Goal: Task Accomplishment & Management: Complete application form

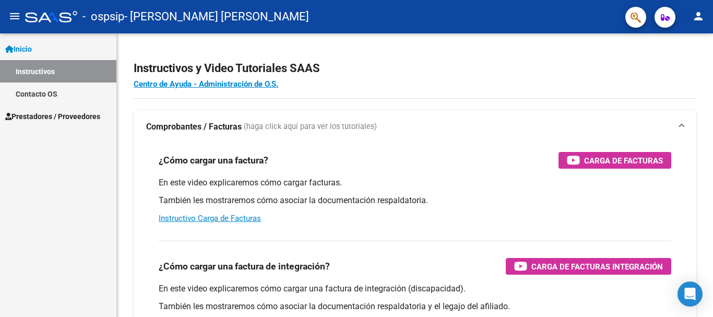
click at [13, 14] on mat-icon "menu" at bounding box center [14, 16] width 13 height 13
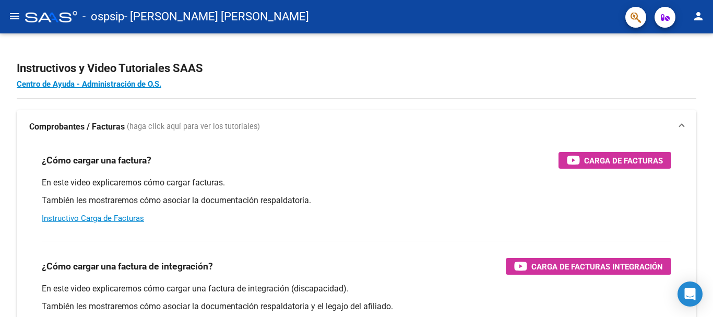
click at [13, 14] on mat-icon "menu" at bounding box center [14, 16] width 13 height 13
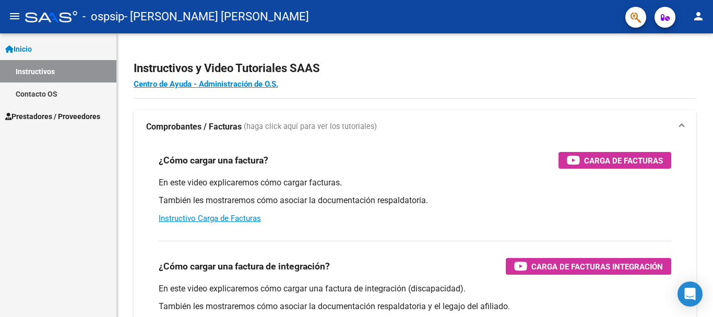
click at [50, 110] on link "Prestadores / Proveedores" at bounding box center [58, 116] width 116 height 22
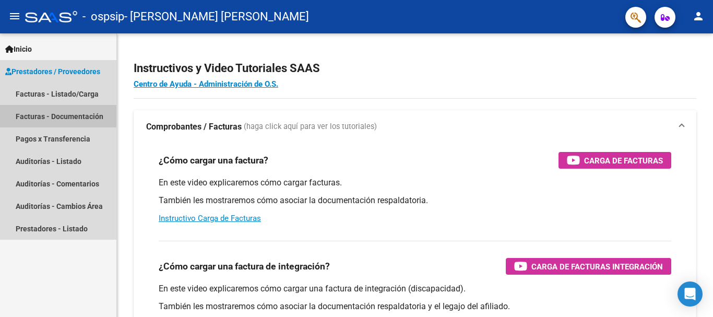
click at [36, 113] on link "Facturas - Documentación" at bounding box center [58, 116] width 116 height 22
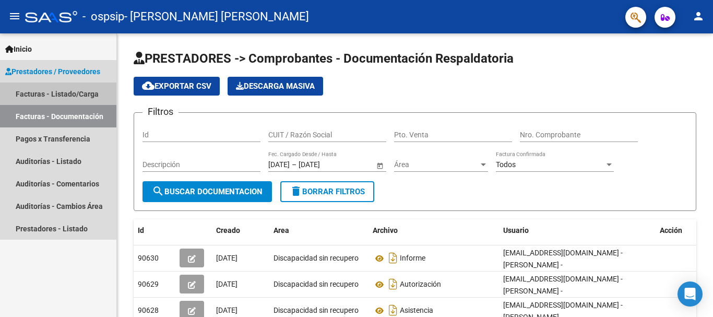
click at [42, 94] on link "Facturas - Listado/Carga" at bounding box center [58, 94] width 116 height 22
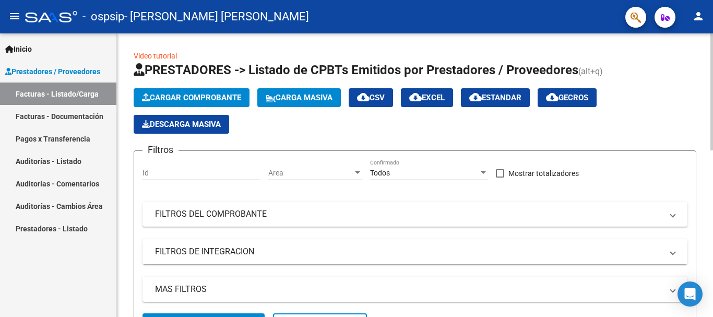
click at [197, 100] on span "Cargar Comprobante" at bounding box center [191, 97] width 99 height 9
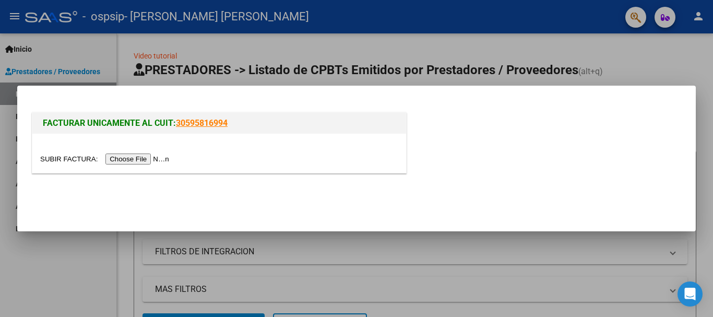
click at [120, 160] on input "file" at bounding box center [106, 159] width 132 height 11
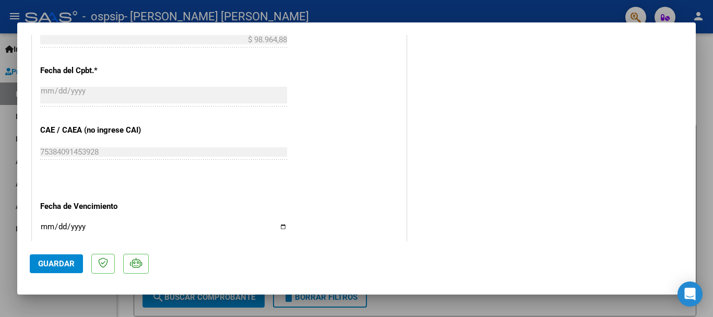
scroll to position [522, 0]
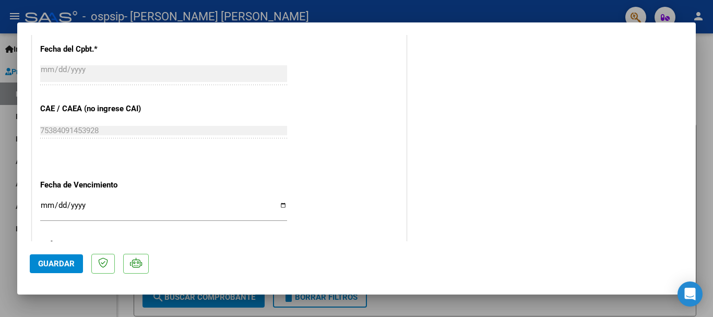
click at [47, 202] on input "Ingresar la fecha" at bounding box center [163, 209] width 247 height 17
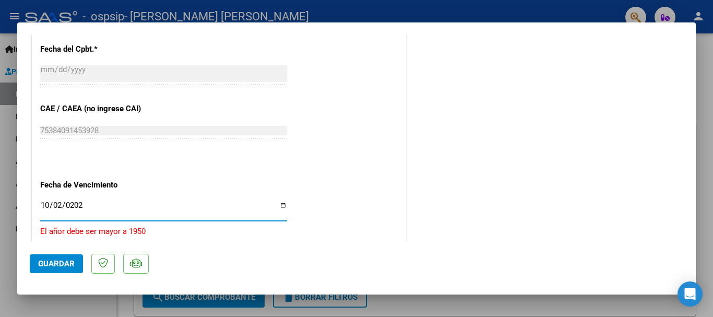
type input "[DATE]"
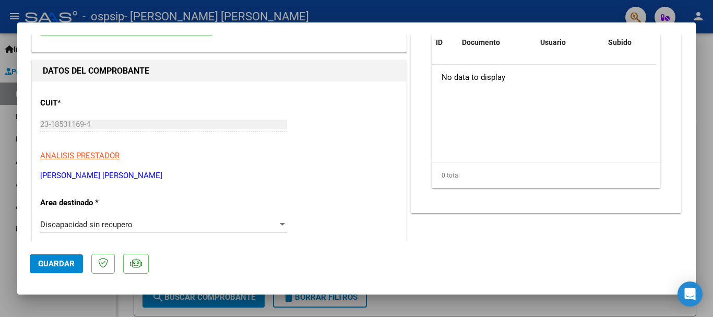
scroll to position [0, 0]
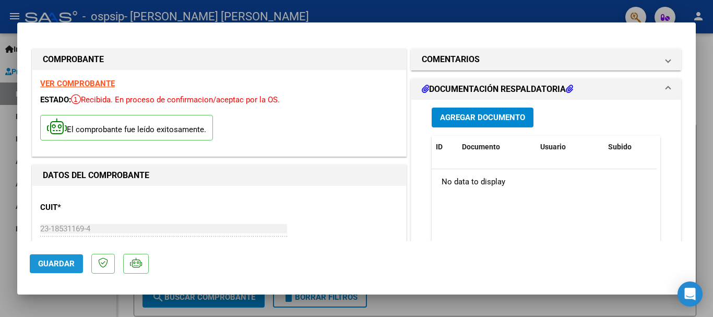
click at [46, 266] on span "Guardar" at bounding box center [56, 263] width 37 height 9
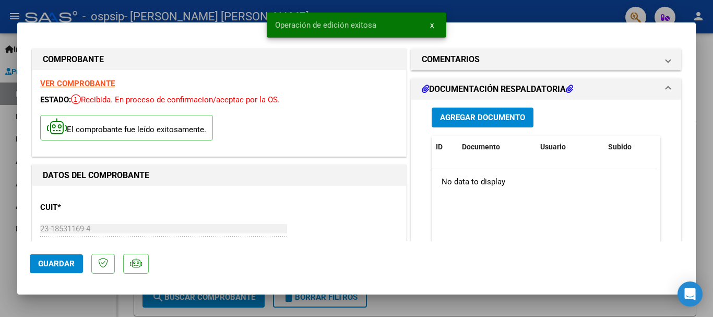
click at [474, 118] on span "Agregar Documento" at bounding box center [482, 117] width 85 height 9
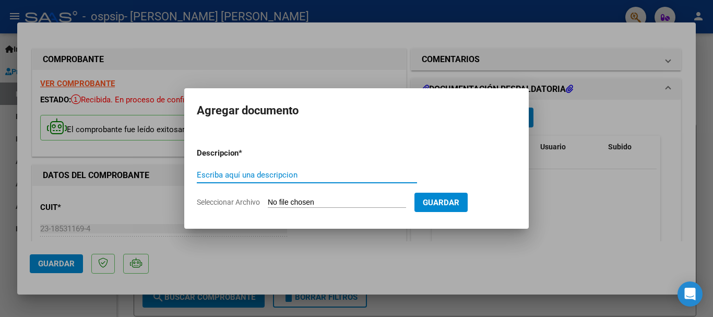
click at [233, 204] on span "Seleccionar Archivo" at bounding box center [228, 202] width 63 height 8
click at [268, 204] on input "Seleccionar Archivo" at bounding box center [337, 203] width 138 height 10
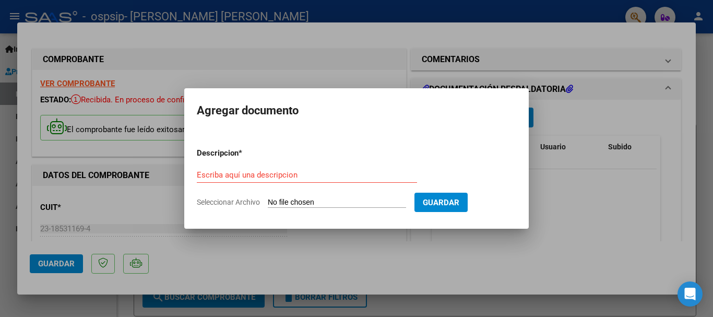
type input "C:\fakepath\Asistencia093.pdf"
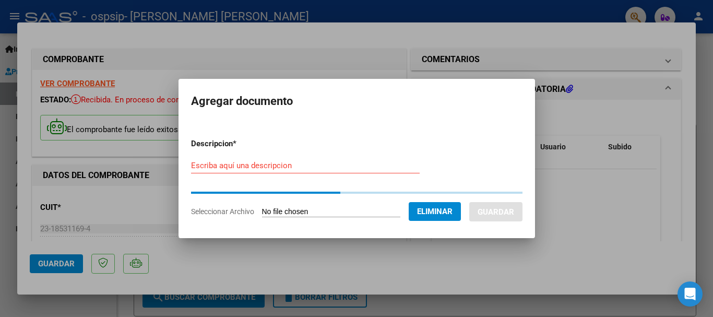
click at [214, 165] on input "Escriba aquí una descripcion" at bounding box center [305, 165] width 229 height 9
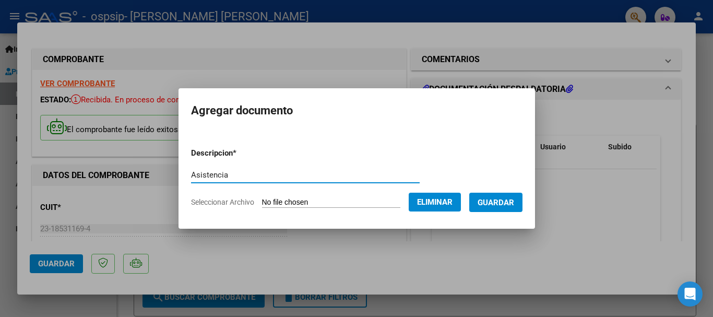
type input "Asistencia"
click at [498, 202] on span "Guardar" at bounding box center [496, 202] width 37 height 9
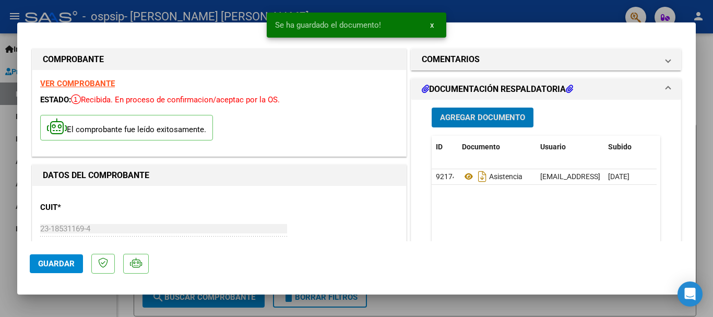
click at [470, 119] on span "Agregar Documento" at bounding box center [482, 117] width 85 height 9
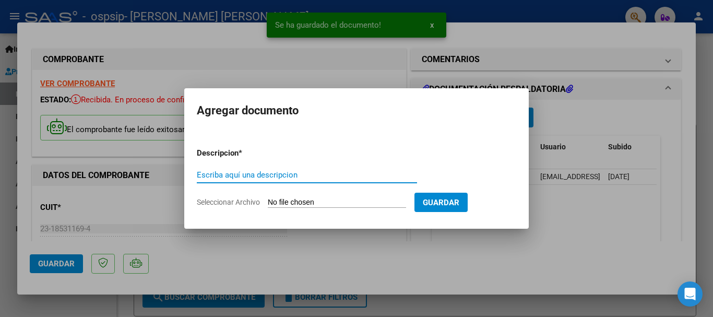
click at [223, 204] on span "Seleccionar Archivo" at bounding box center [228, 202] width 63 height 8
click at [268, 204] on input "Seleccionar Archivo" at bounding box center [337, 203] width 138 height 10
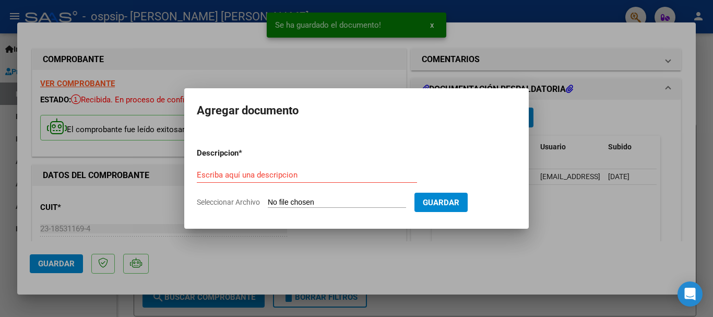
type input "C:\fakepath\Autorización.jpg"
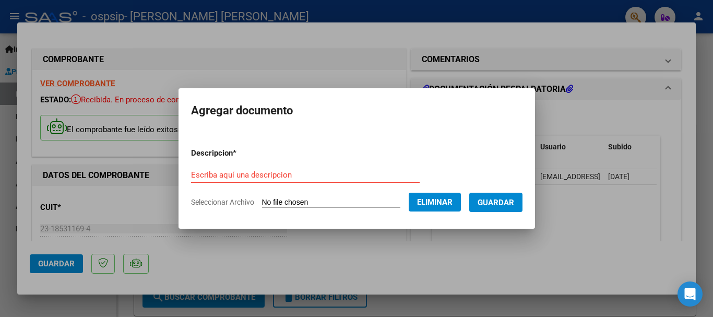
click at [255, 168] on div "Escriba aquí una descripcion" at bounding box center [305, 175] width 229 height 16
click at [255, 172] on input "Escriba aquí una descripcion" at bounding box center [305, 174] width 229 height 9
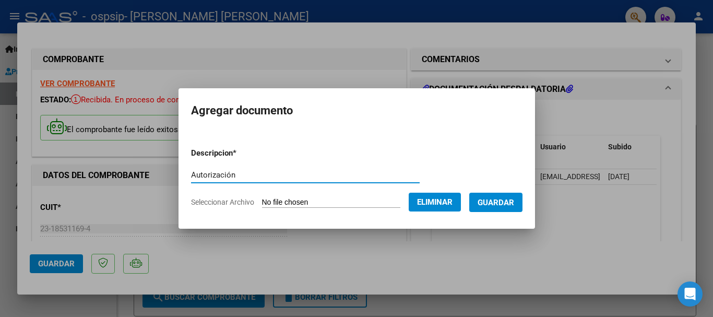
type input "Autorización"
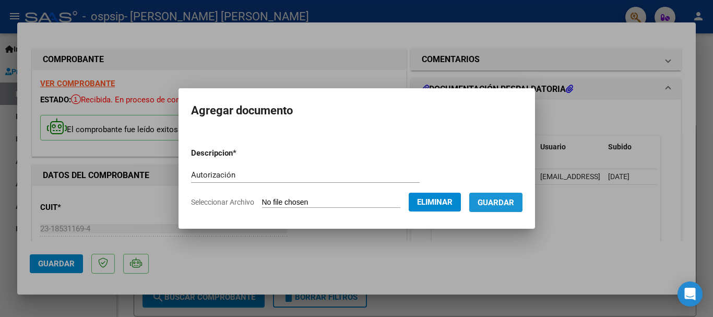
click at [502, 205] on span "Guardar" at bounding box center [496, 202] width 37 height 9
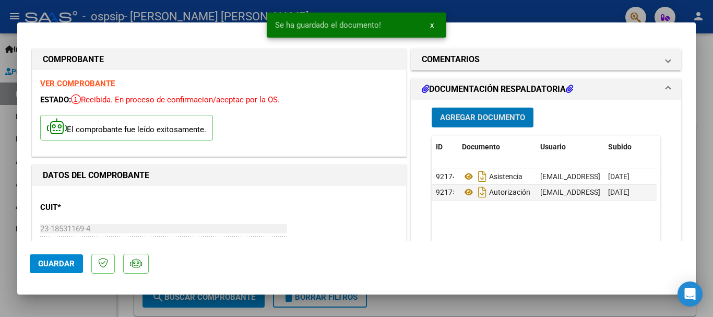
click at [459, 118] on span "Agregar Documento" at bounding box center [482, 117] width 85 height 9
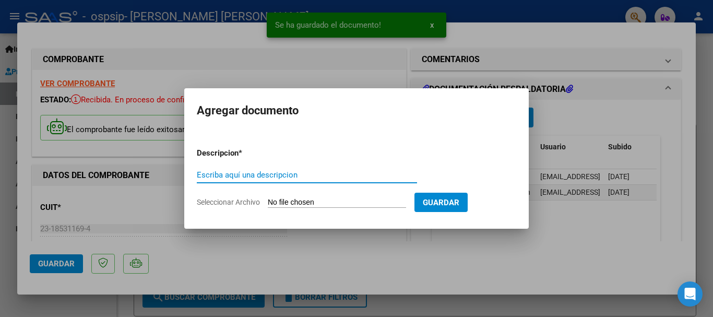
click at [246, 201] on span "Seleccionar Archivo" at bounding box center [228, 202] width 63 height 8
click at [268, 201] on input "Seleccionar Archivo" at bounding box center [337, 203] width 138 height 10
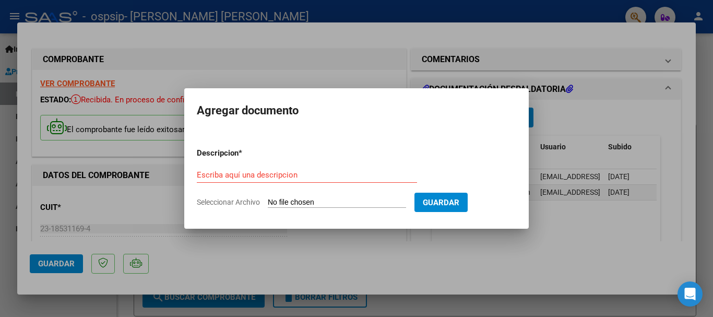
type input "C:\fakepath\INFORME MENSUAL.pdf"
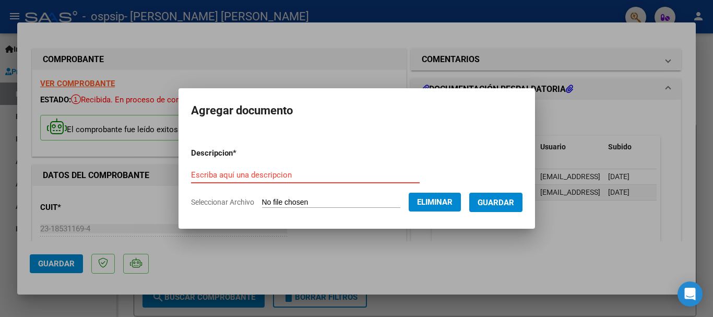
click at [242, 175] on input "Escriba aquí una descripcion" at bounding box center [305, 174] width 229 height 9
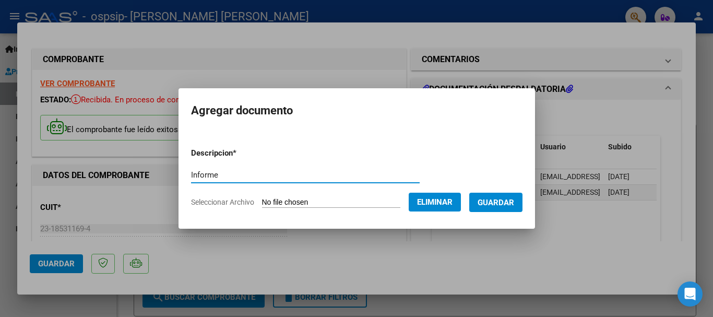
type input "Informe"
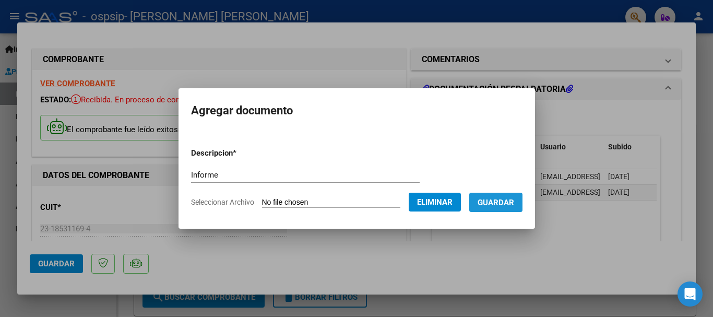
click at [514, 201] on span "Guardar" at bounding box center [496, 202] width 37 height 9
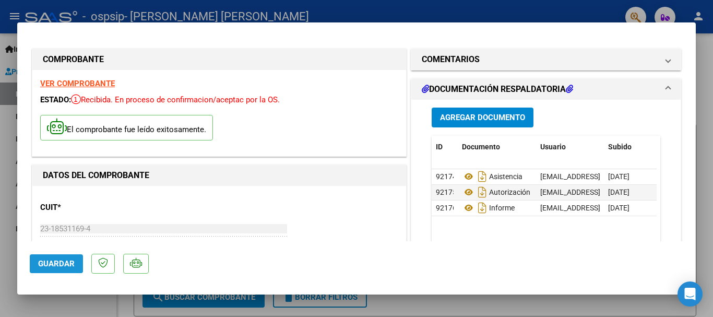
click at [46, 263] on span "Guardar" at bounding box center [56, 263] width 37 height 9
click at [68, 264] on span "Guardar" at bounding box center [56, 263] width 37 height 9
